Goal: Communication & Community: Answer question/provide support

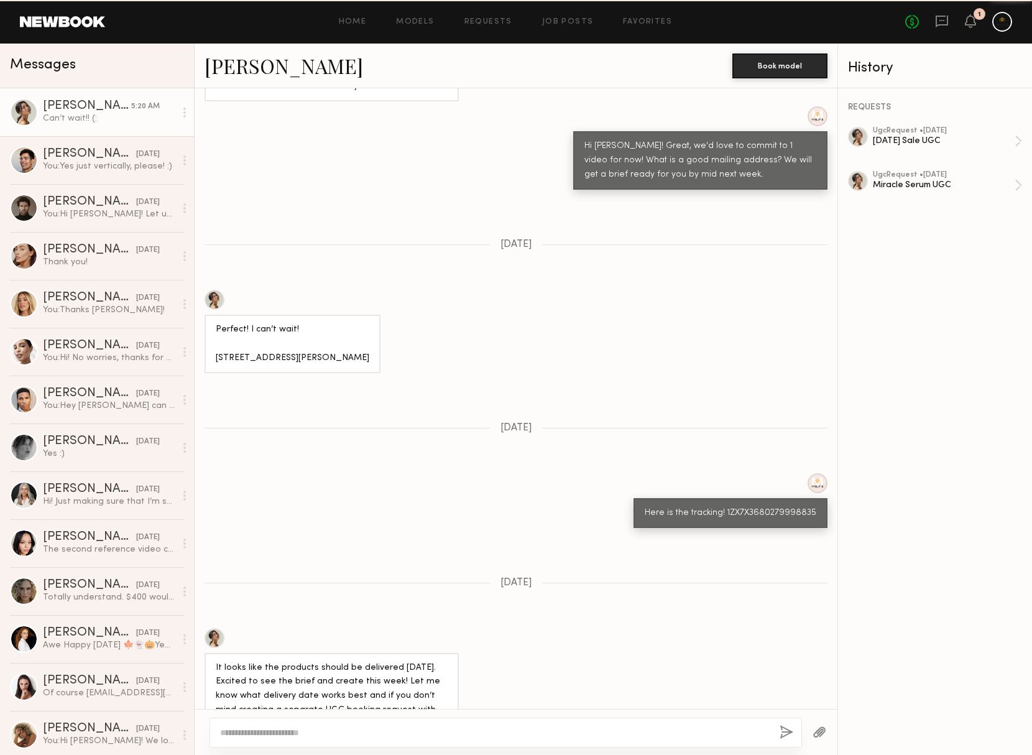
scroll to position [968, 0]
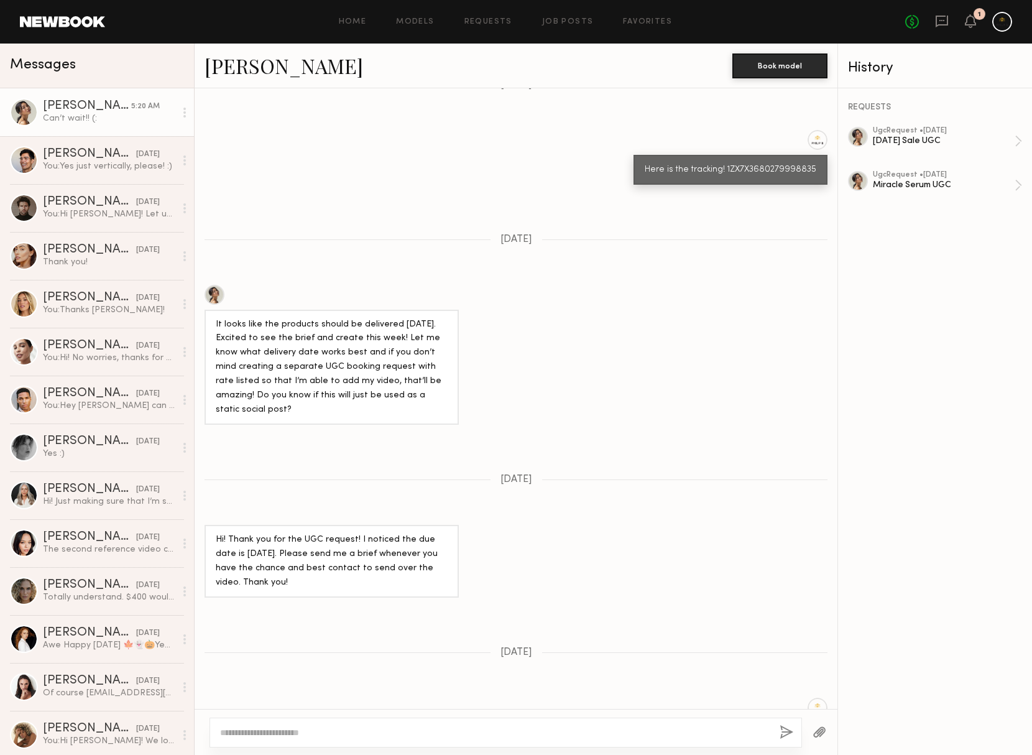
click at [1008, 24] on div at bounding box center [1002, 22] width 20 height 20
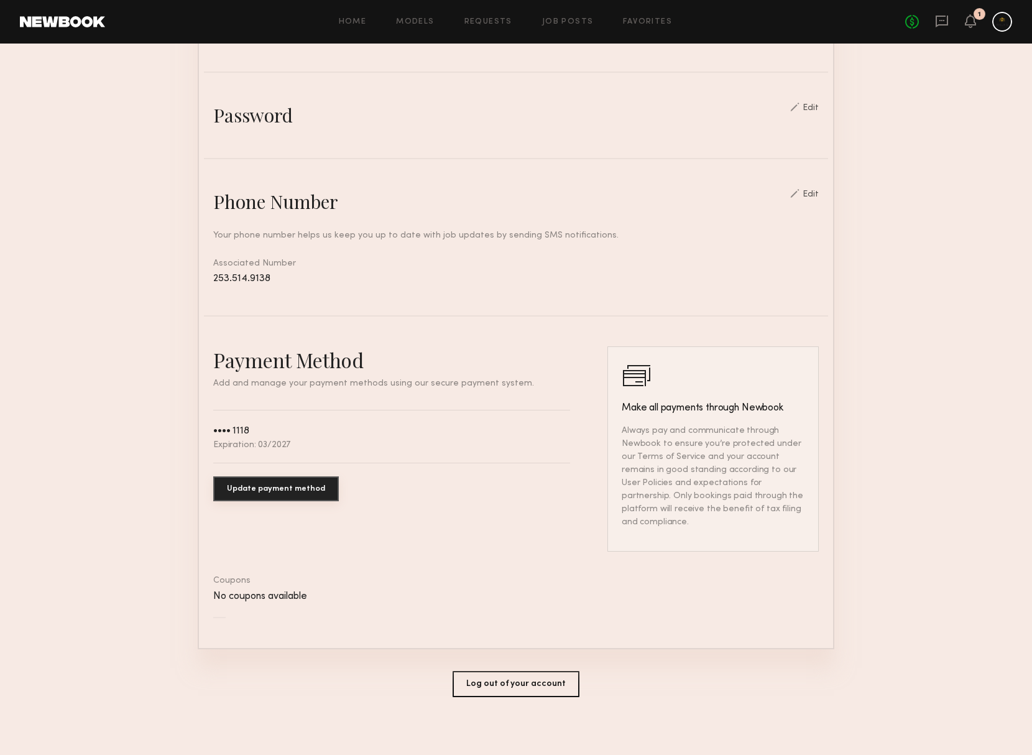
scroll to position [404, 0]
click at [485, 673] on button "Log out of your account" at bounding box center [516, 685] width 127 height 26
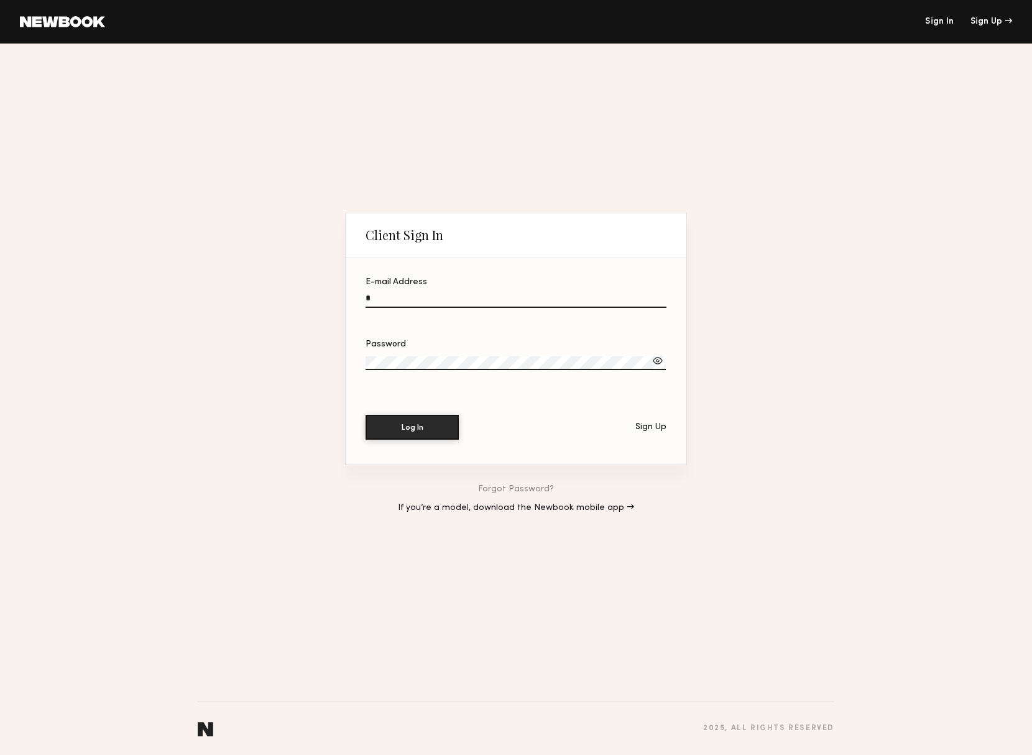
type input "**********"
click at [412, 428] on button "Log In" at bounding box center [412, 427] width 93 height 25
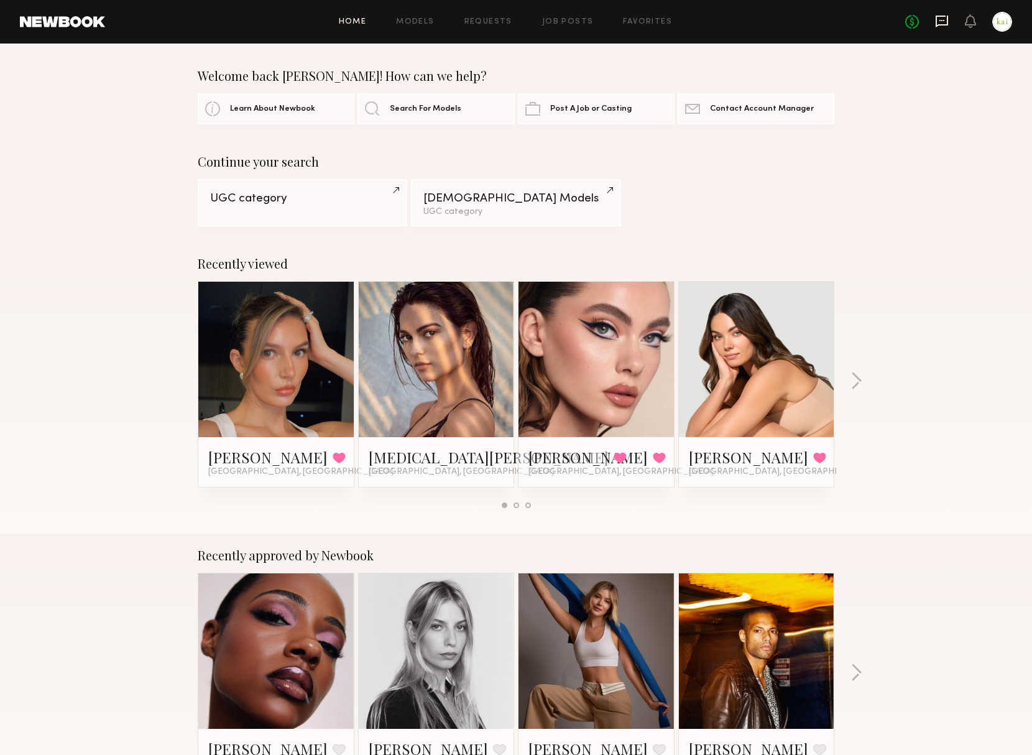
click at [935, 14] on icon at bounding box center [942, 21] width 14 height 14
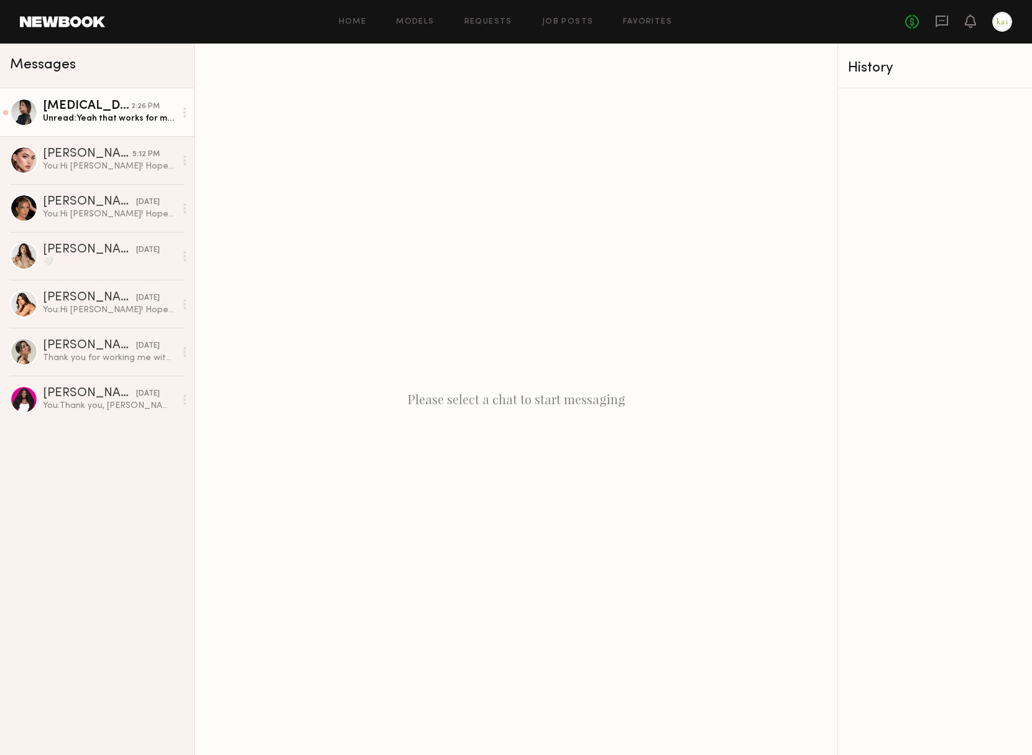
click at [138, 118] on div "Unread: Yeah that works for me 🤍🤍" at bounding box center [109, 119] width 132 height 12
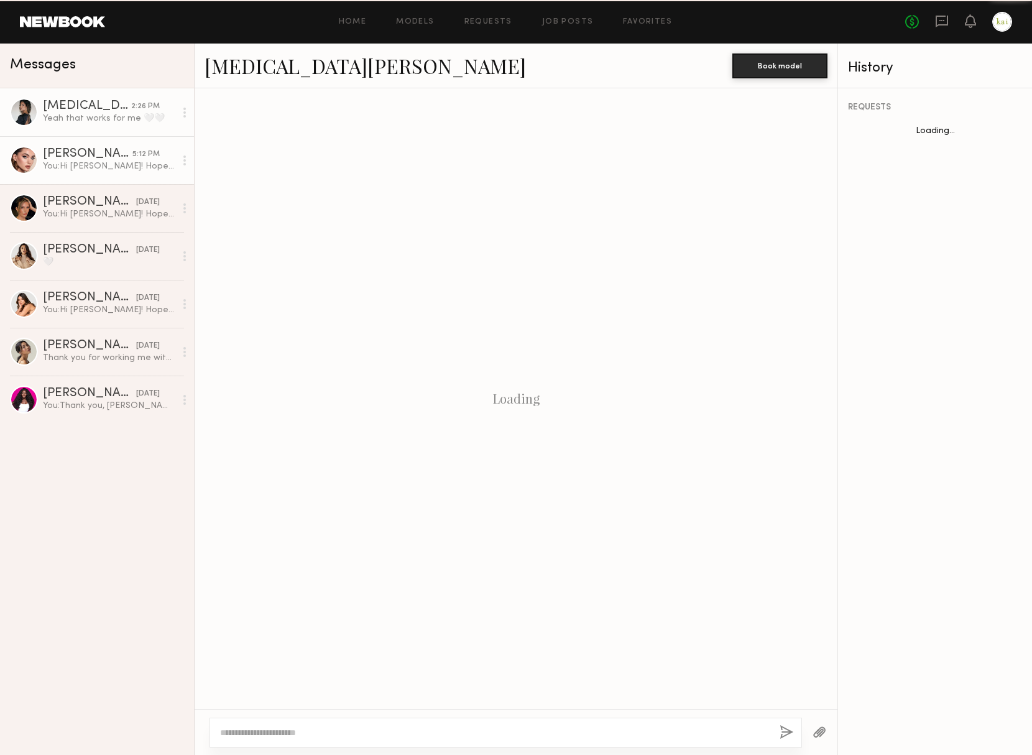
scroll to position [640, 0]
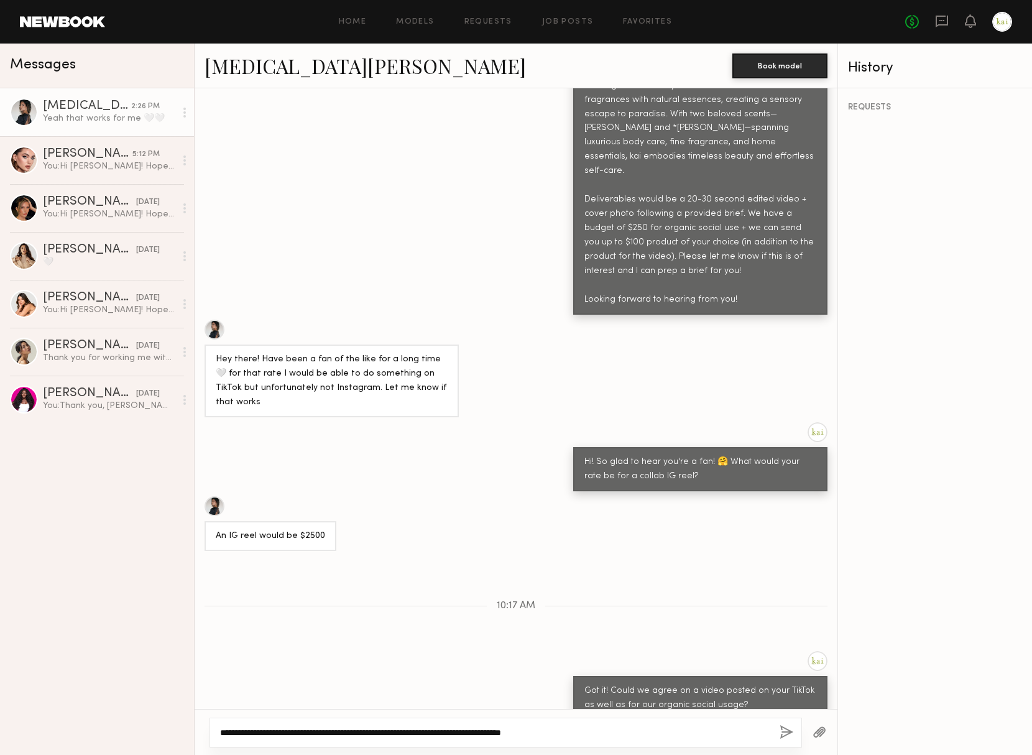
type textarea "**********"
click at [780, 727] on button "button" at bounding box center [787, 733] width 14 height 16
